Goal: Contribute content: Add original content to the website for others to see

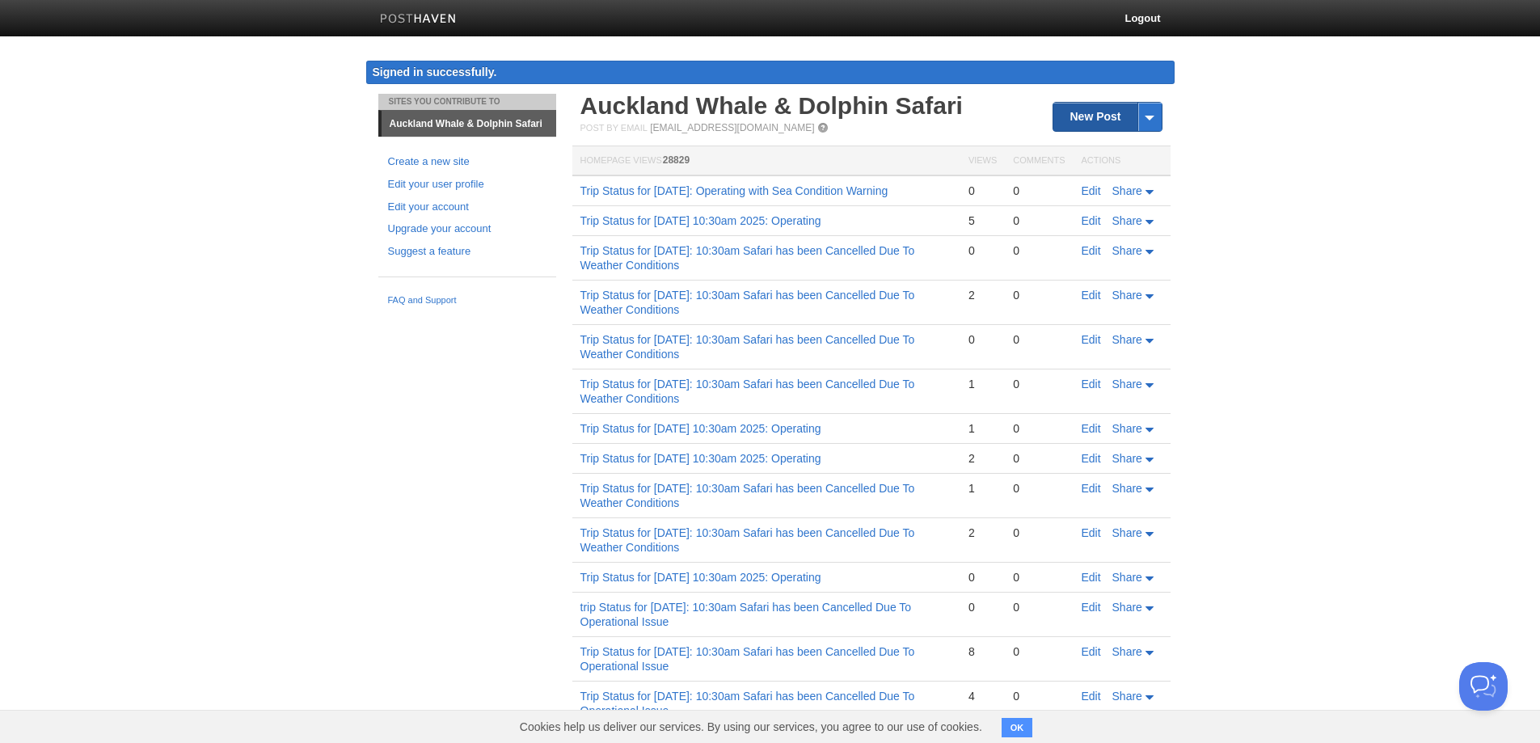
click at [1097, 146] on th "Actions" at bounding box center [1121, 161] width 97 height 30
click at [1097, 112] on link "New Post" at bounding box center [1107, 117] width 108 height 28
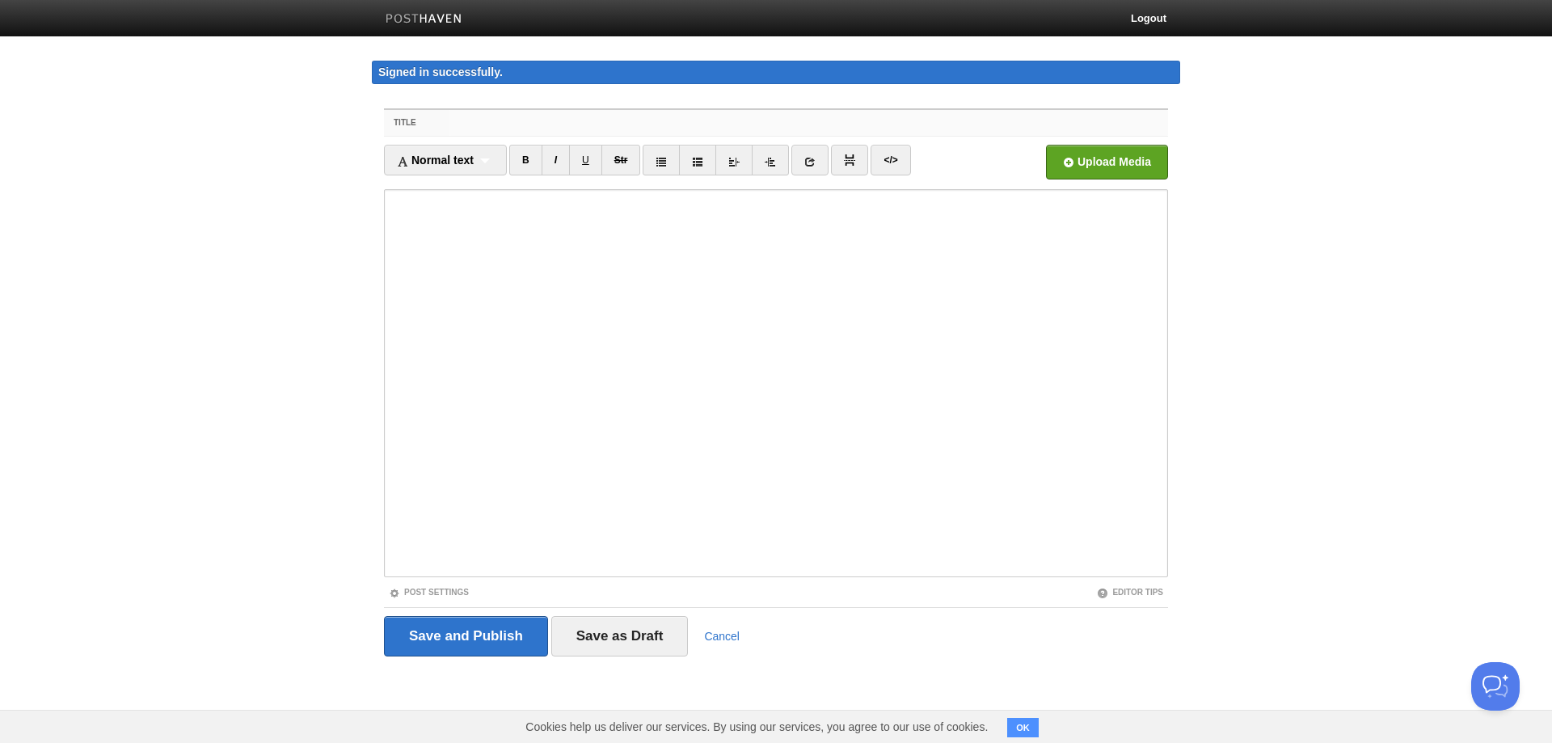
paste input "Trip Status for [DATE] 10:30am 2025: Operating"
click at [549, 124] on input "Trip Status for [DATE] 10:30am 2025: Operating" at bounding box center [808, 123] width 719 height 26
click at [542, 117] on input "Trip Status for [DATE] 10:30am 2025: Operating" at bounding box center [808, 123] width 719 height 26
click at [631, 115] on input "Trip Status for [DATE] 15=[DATE] 10:30am 2025: Operating" at bounding box center [808, 123] width 719 height 26
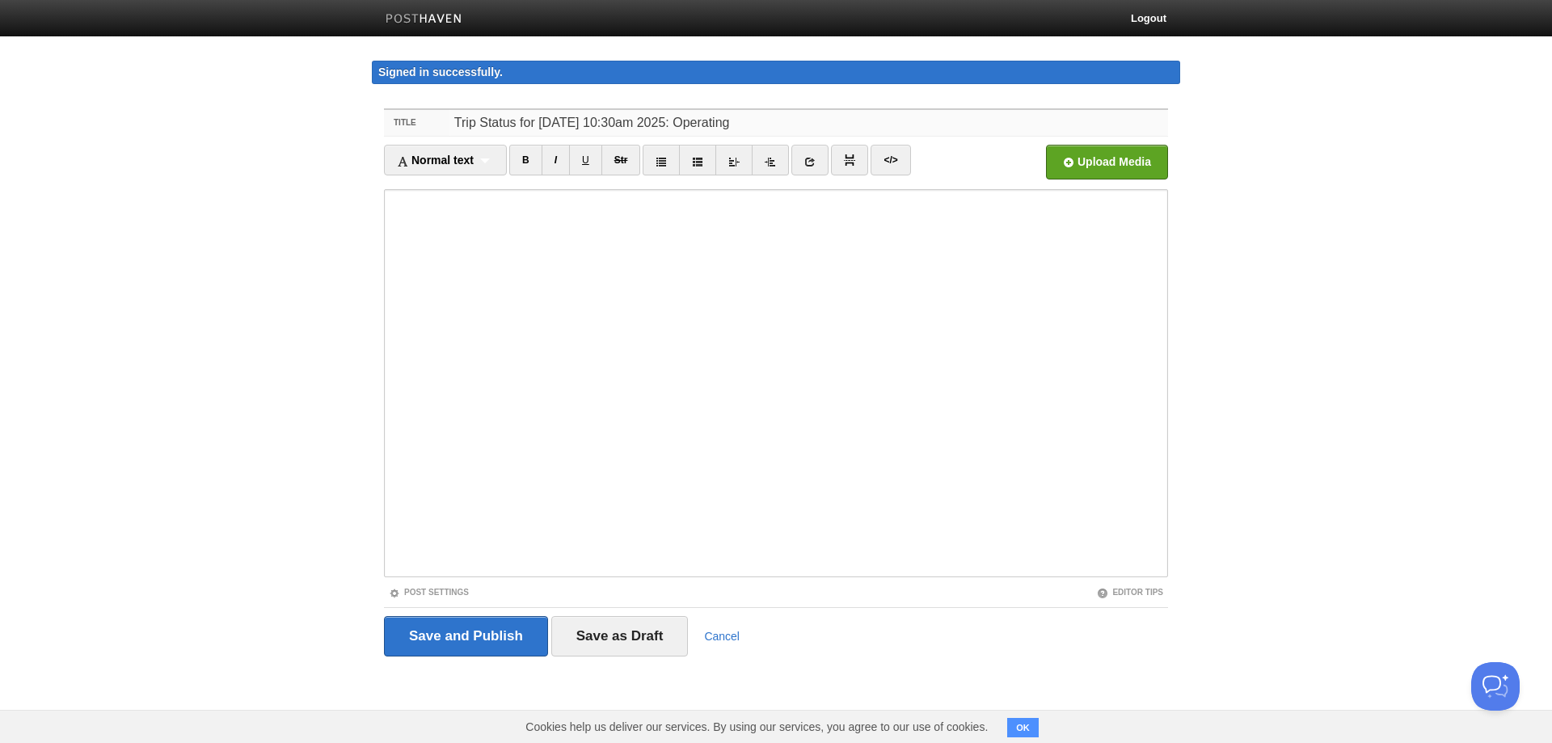
type input "Trip Status for [DATE] 10:30am 2025: Operating"
drag, startPoint x: 904, startPoint y: 116, endPoint x: 335, endPoint y: 197, distance: 574.1
click at [34, 116] on body "Logout Signed in successfully. Signed in successfully. × Sites You Contribute T…" at bounding box center [776, 358] width 1552 height 717
click at [915, 124] on input "Trip Status for [DATE] 10:30am 2025: Operating" at bounding box center [808, 123] width 719 height 26
click at [489, 630] on input "Save and Publish" at bounding box center [466, 636] width 164 height 40
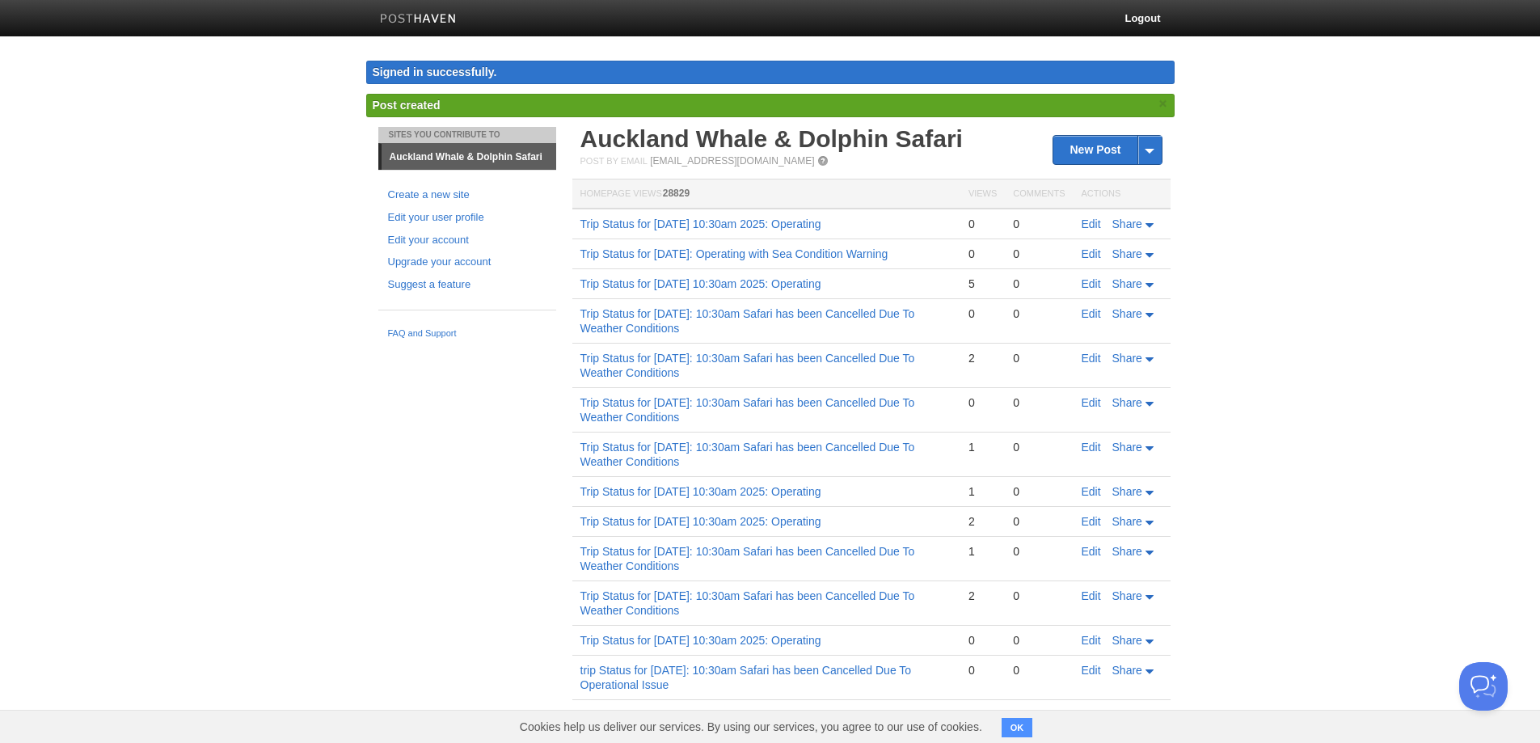
click at [211, 396] on body "Logout Signed in successfully. Signed in successfully. × Post created × Sites Y…" at bounding box center [770, 557] width 1540 height 1115
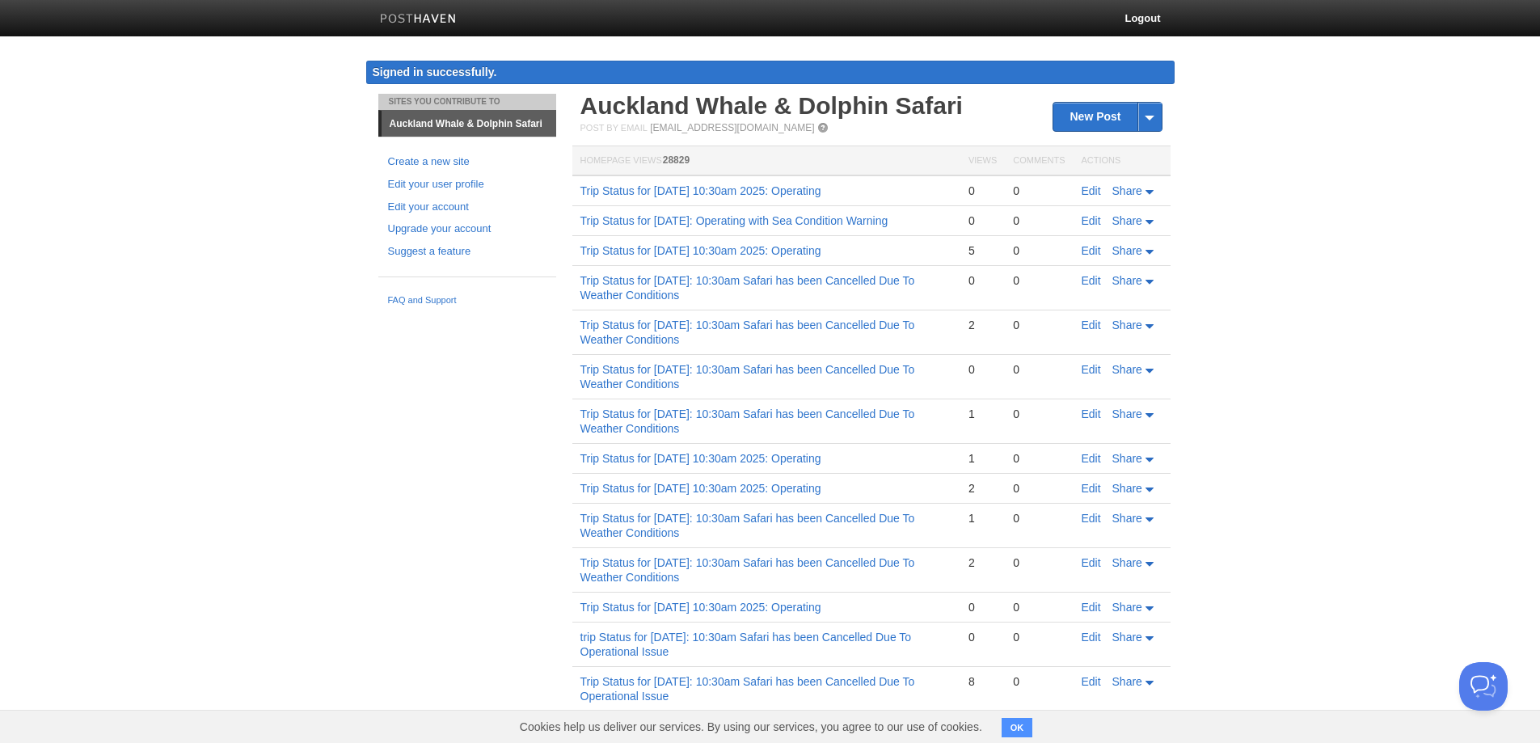
click at [523, 352] on div "Sites You Contribute To [GEOGRAPHIC_DATA] Whale & Dolphin Safari Create a new s…" at bounding box center [770, 588] width 808 height 988
click at [287, 456] on body "Logout Signed in successfully. Signed in successfully. × Post created × Sites Y…" at bounding box center [770, 541] width 1540 height 1082
